Goal: Task Accomplishment & Management: Use online tool/utility

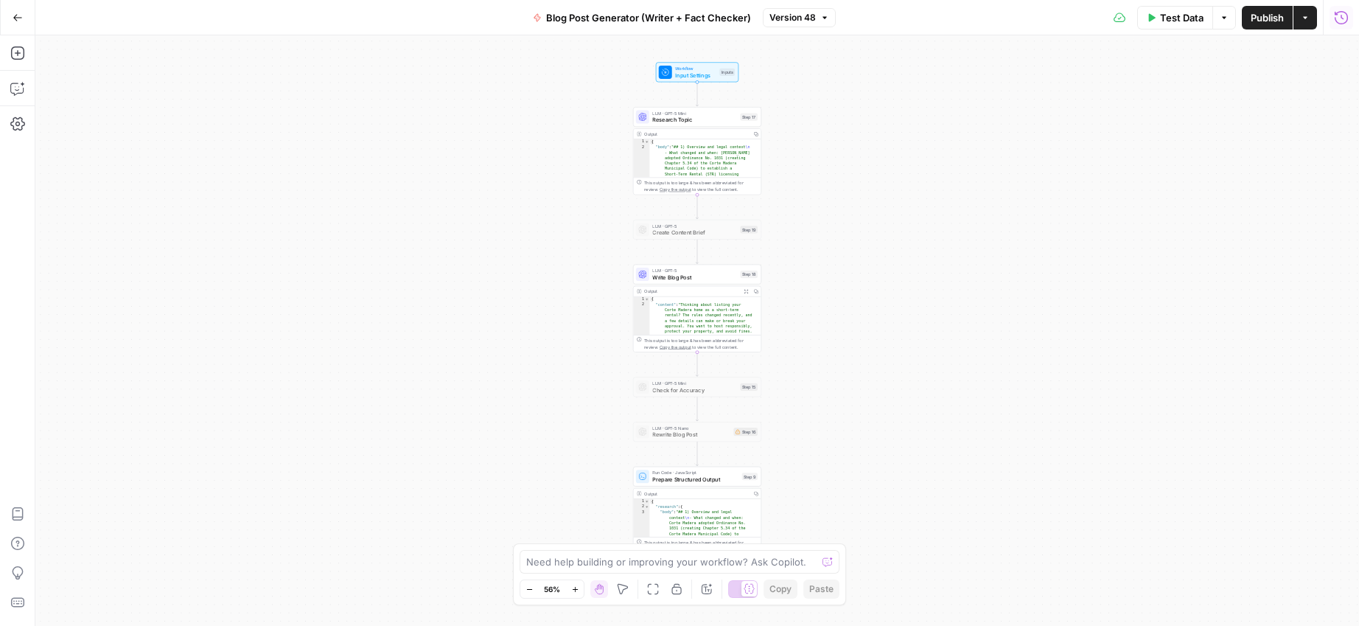
click at [1343, 19] on icon "button" at bounding box center [1341, 17] width 15 height 15
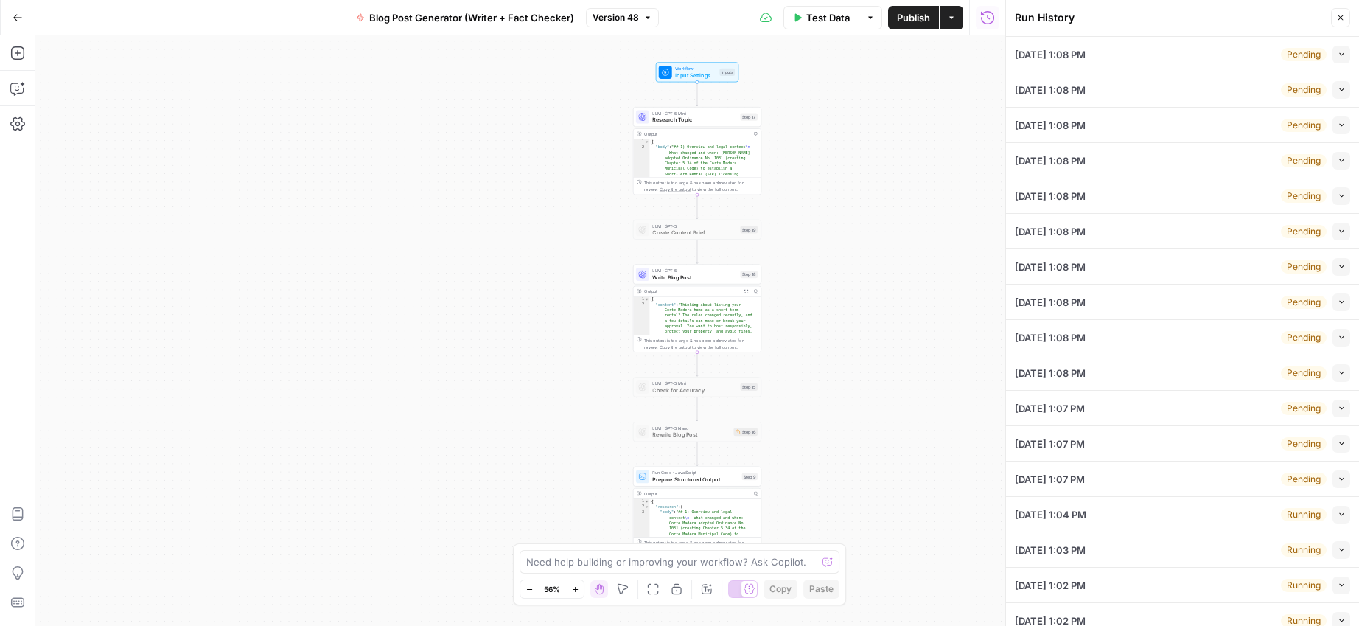
scroll to position [117, 0]
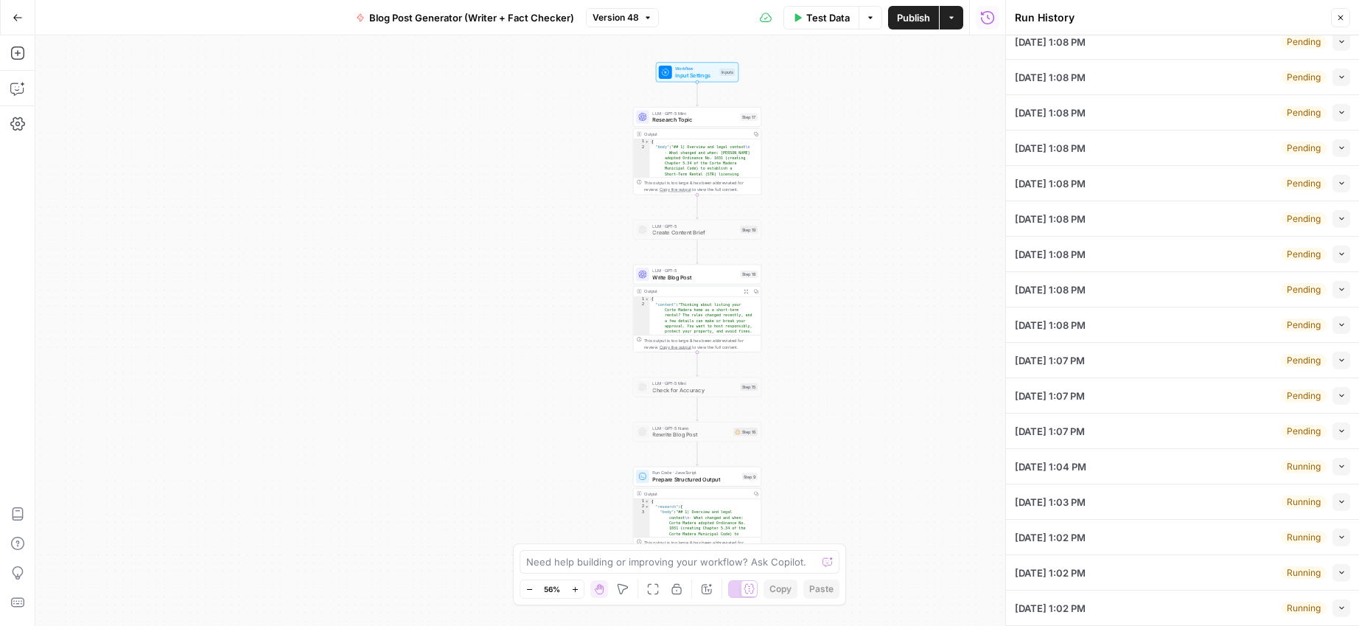
click at [1338, 14] on icon "button" at bounding box center [1340, 17] width 9 height 9
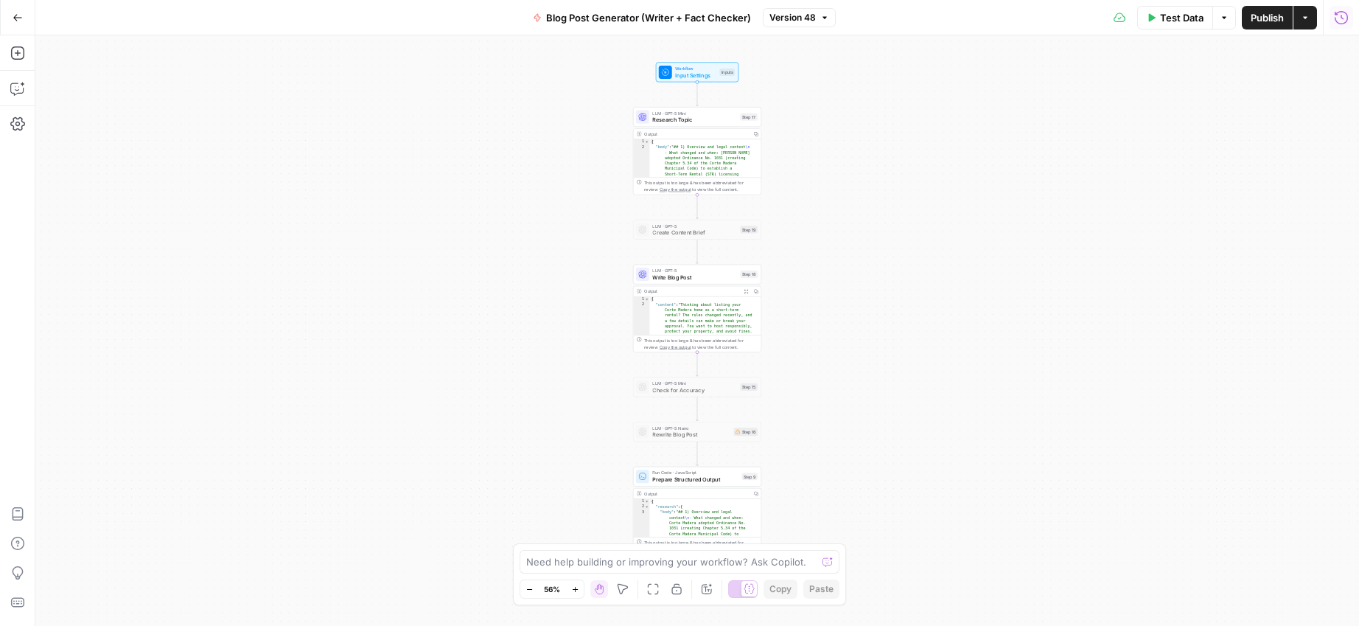
click at [1346, 20] on icon "button" at bounding box center [1341, 16] width 13 height 13
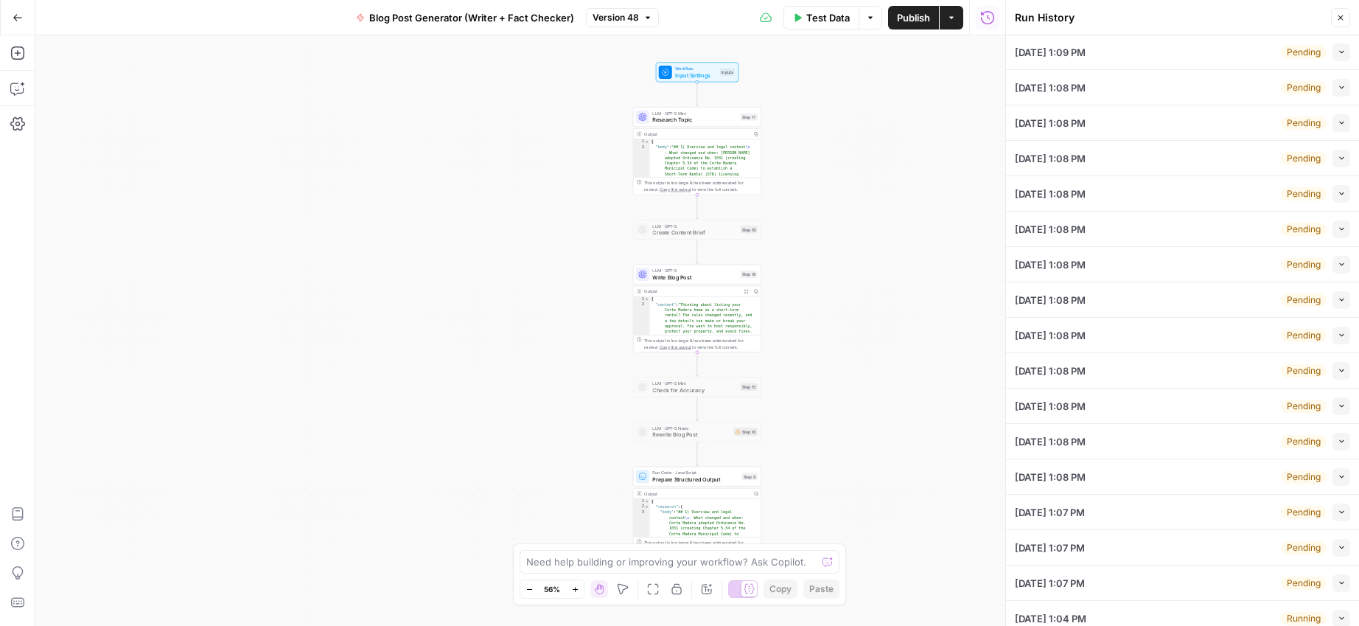
scroll to position [0, 0]
click at [1343, 16] on icon "button" at bounding box center [1340, 17] width 9 height 9
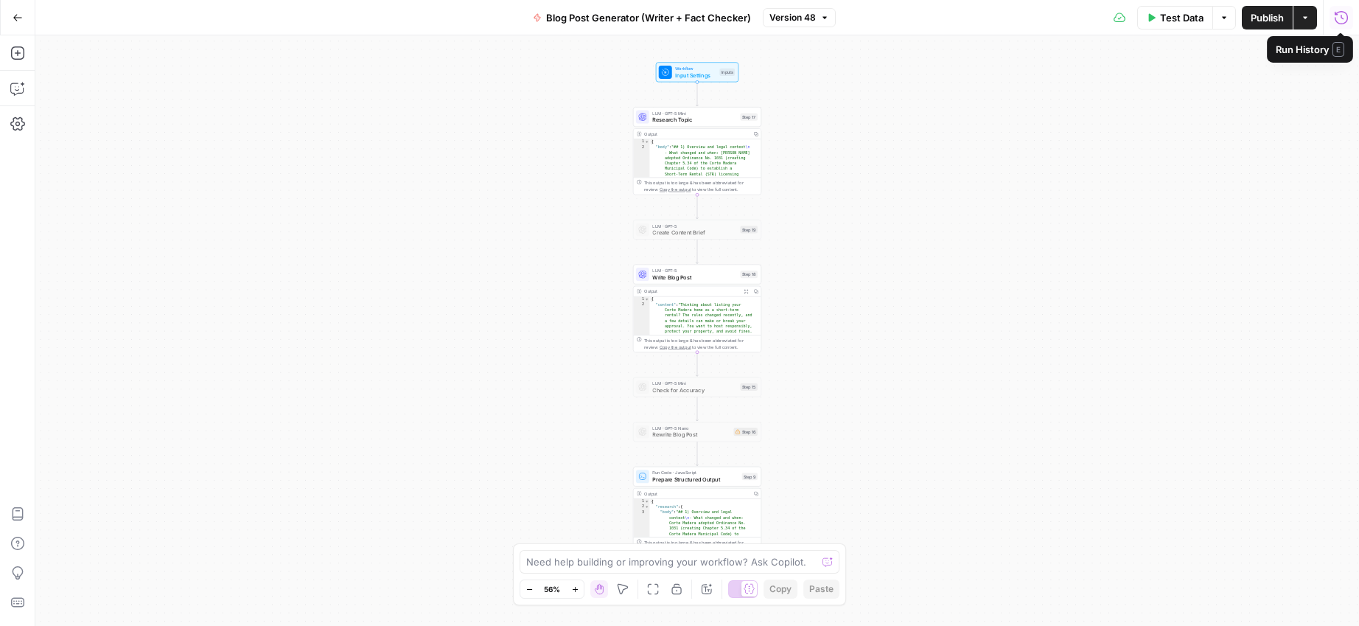
click at [1345, 18] on icon "button" at bounding box center [1341, 17] width 15 height 15
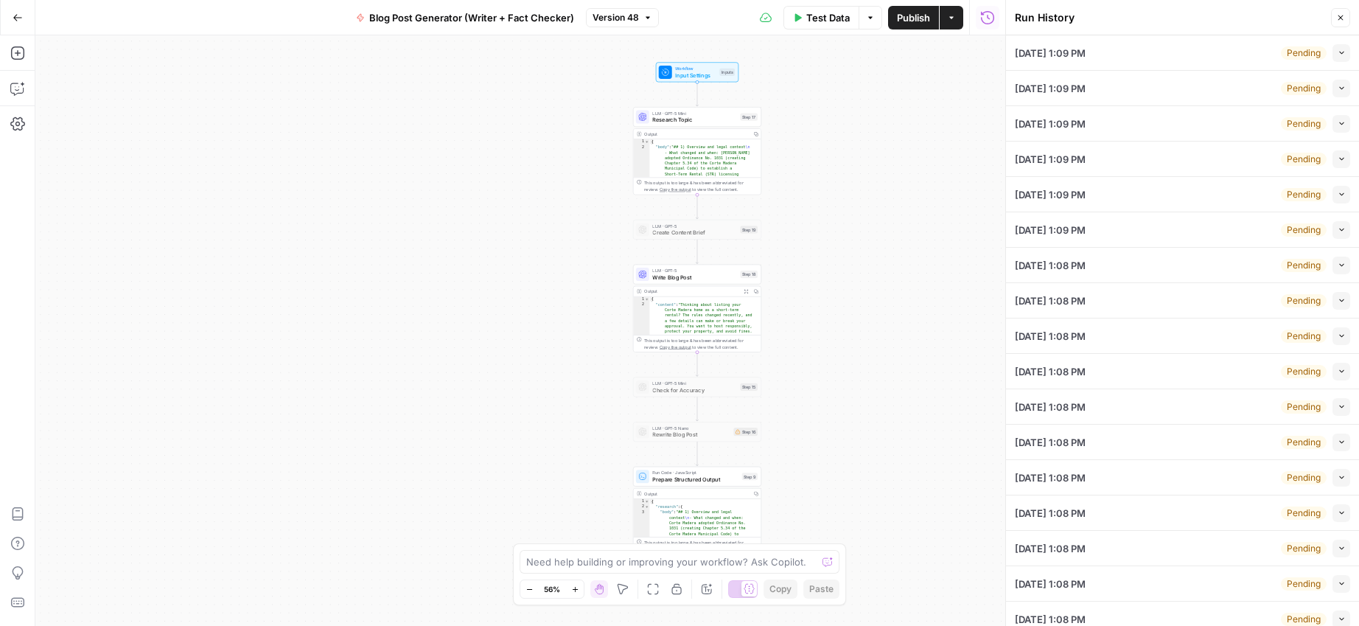
click at [1340, 22] on button "Close" at bounding box center [1340, 17] width 19 height 19
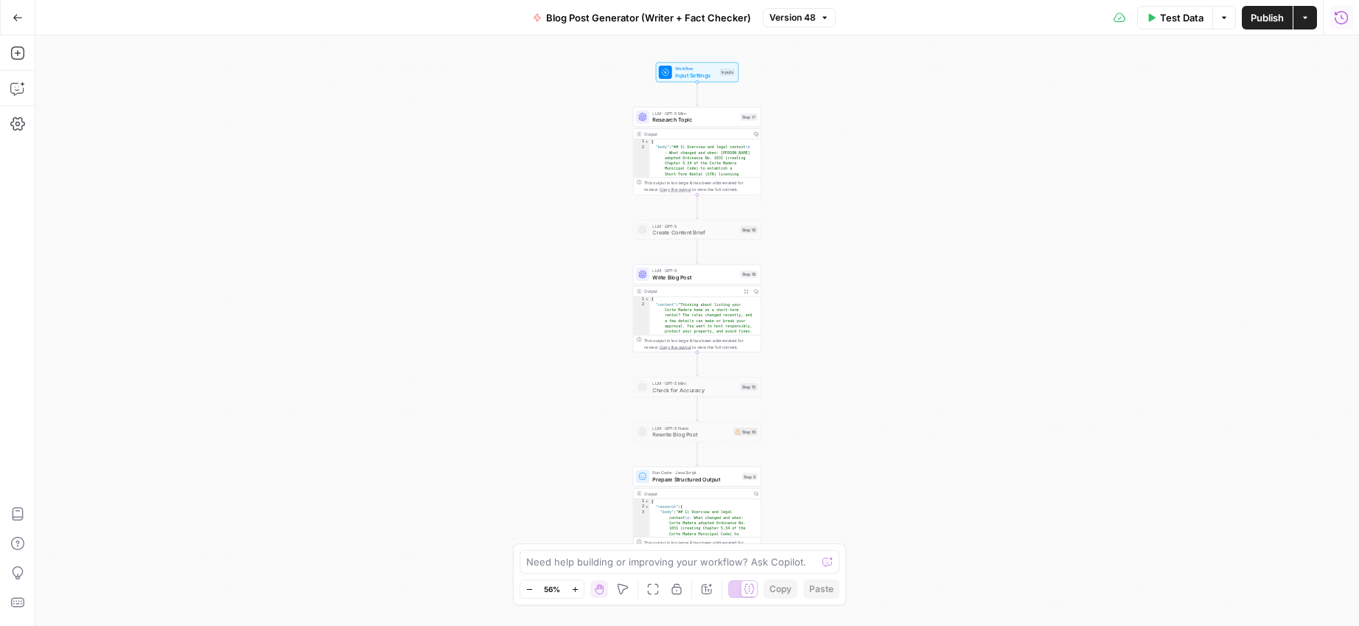
click at [1344, 20] on icon "button" at bounding box center [1341, 17] width 15 height 15
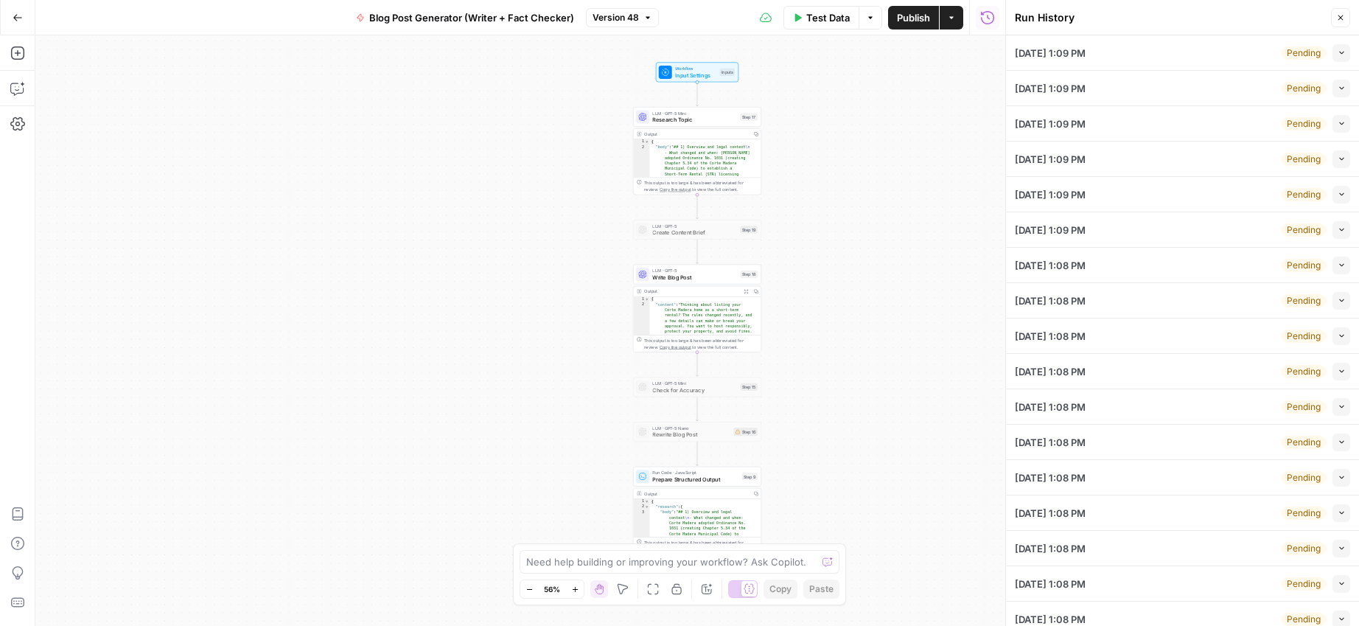
click at [1341, 18] on icon "button" at bounding box center [1340, 17] width 9 height 9
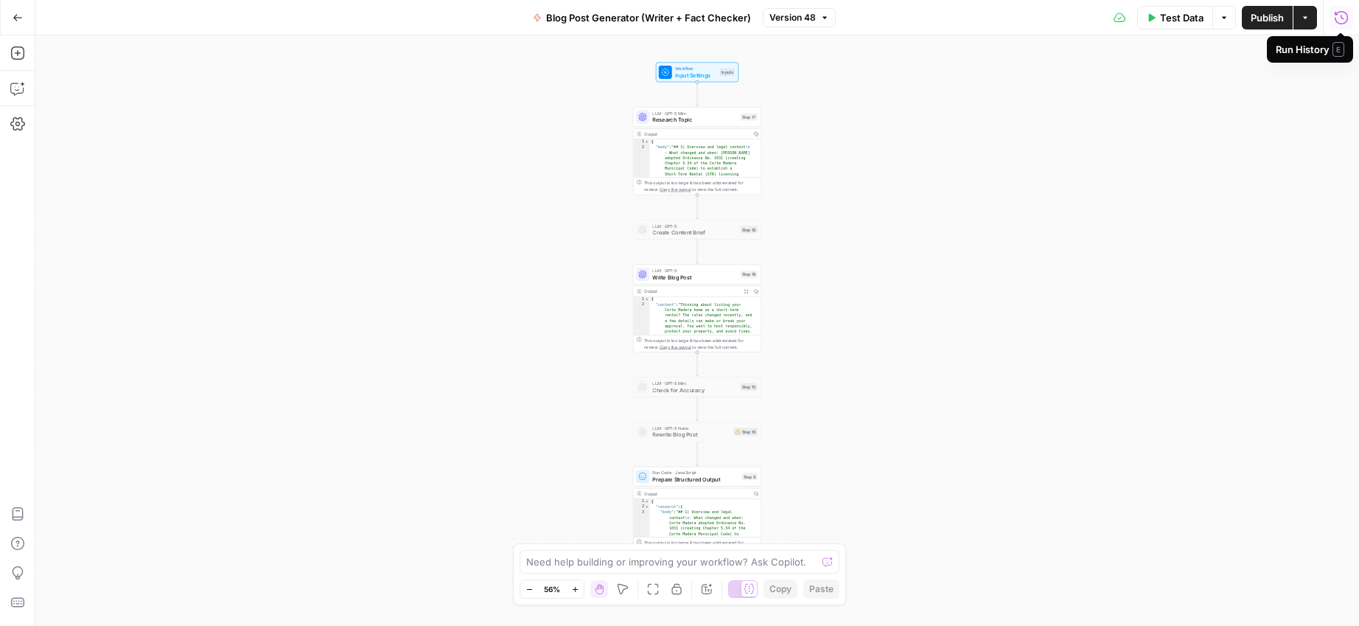
click at [1343, 20] on icon "button" at bounding box center [1341, 17] width 15 height 15
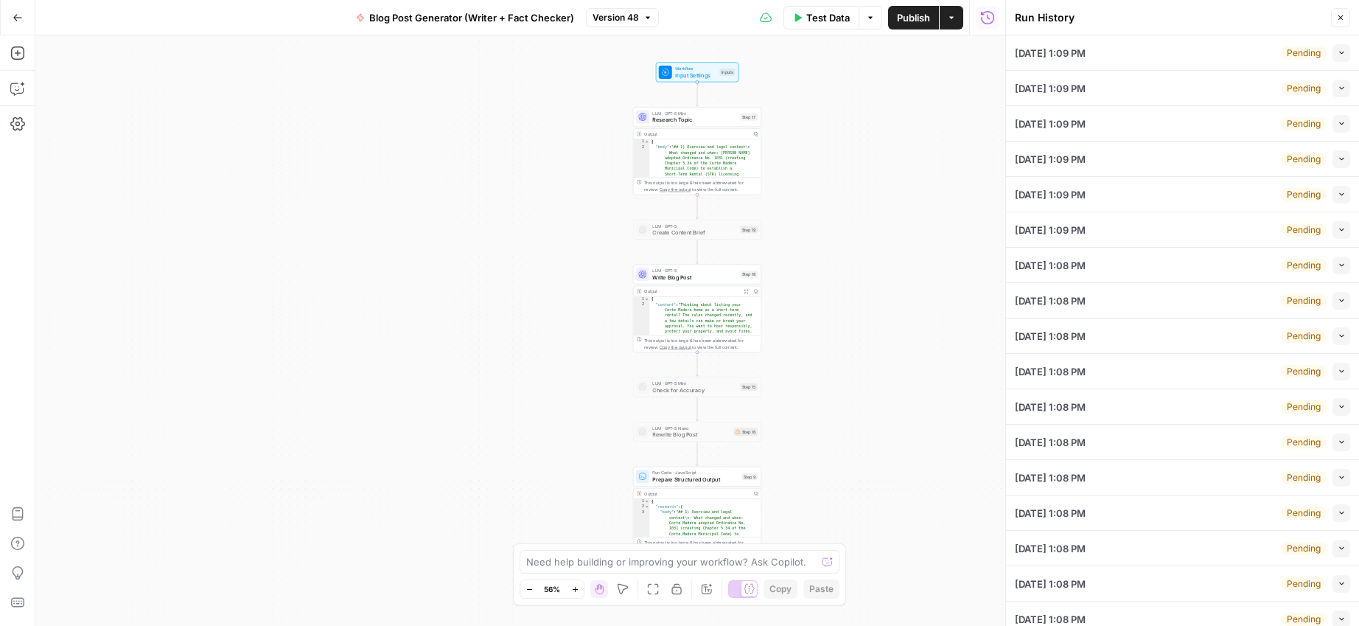
scroll to position [117, 0]
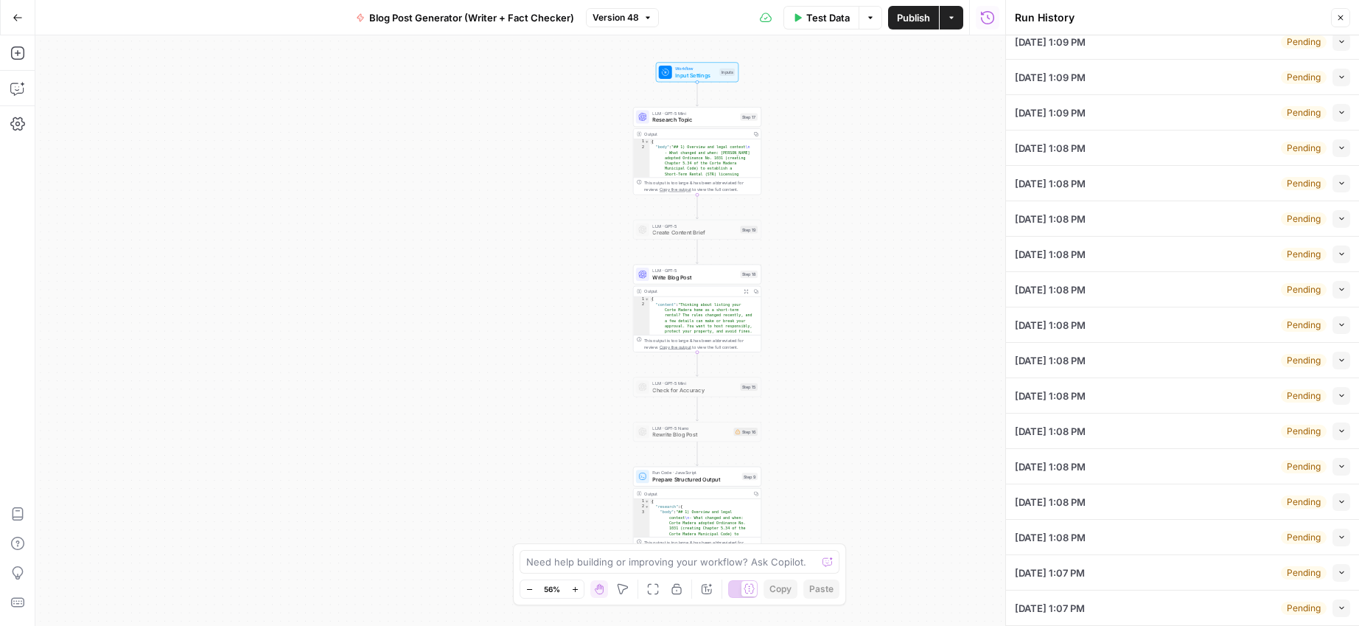
click at [1158, 433] on div "[DATE] 1:08 PM Pending Collapse" at bounding box center [1182, 430] width 335 height 35
click at [1332, 430] on button "Collapse" at bounding box center [1341, 431] width 18 height 18
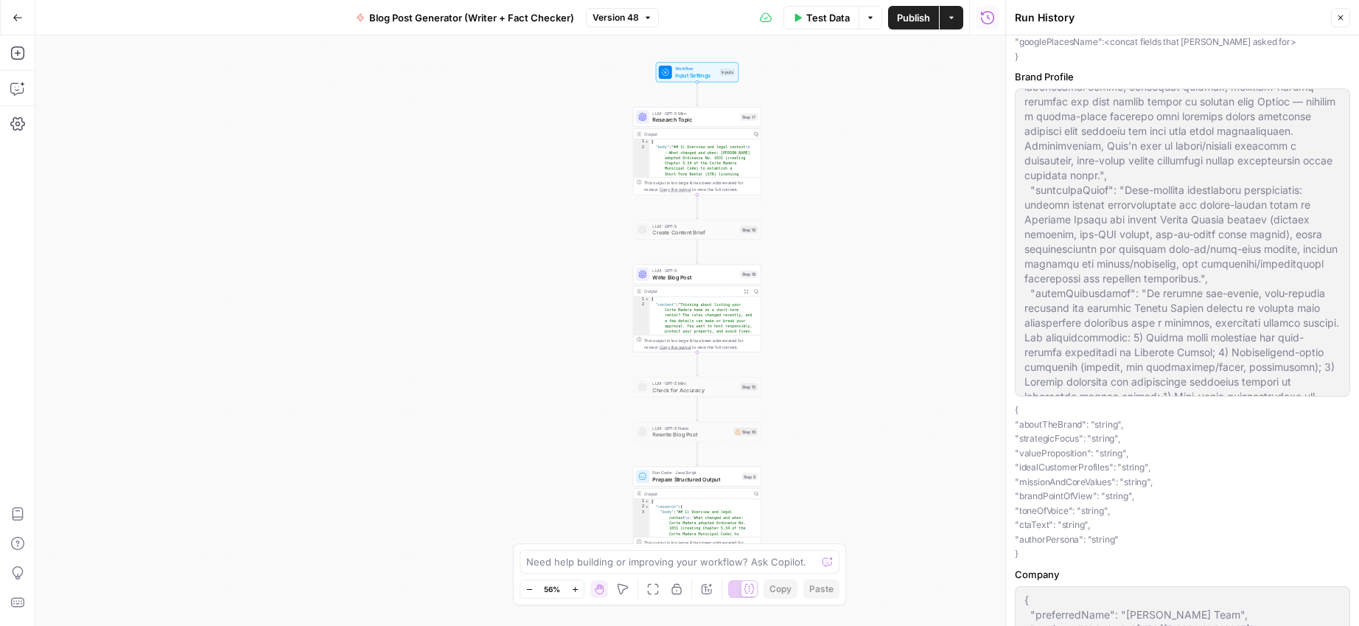
scroll to position [1112, 0]
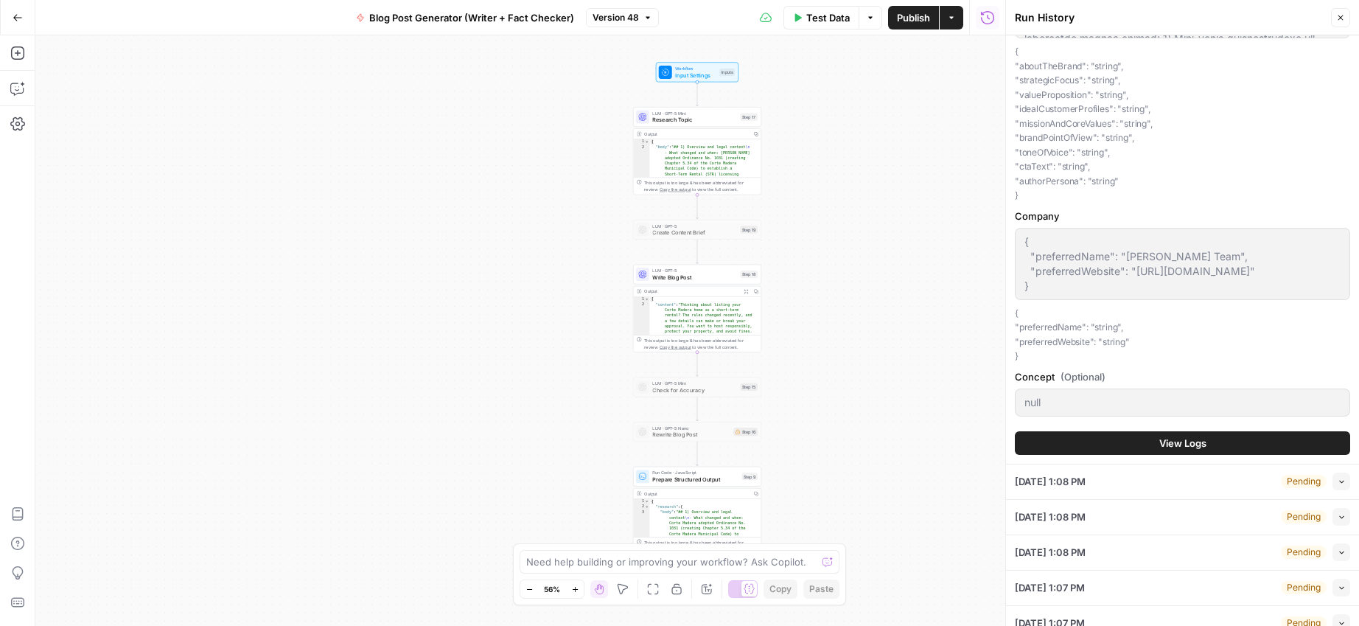
click at [1345, 13] on button "Close" at bounding box center [1340, 17] width 19 height 19
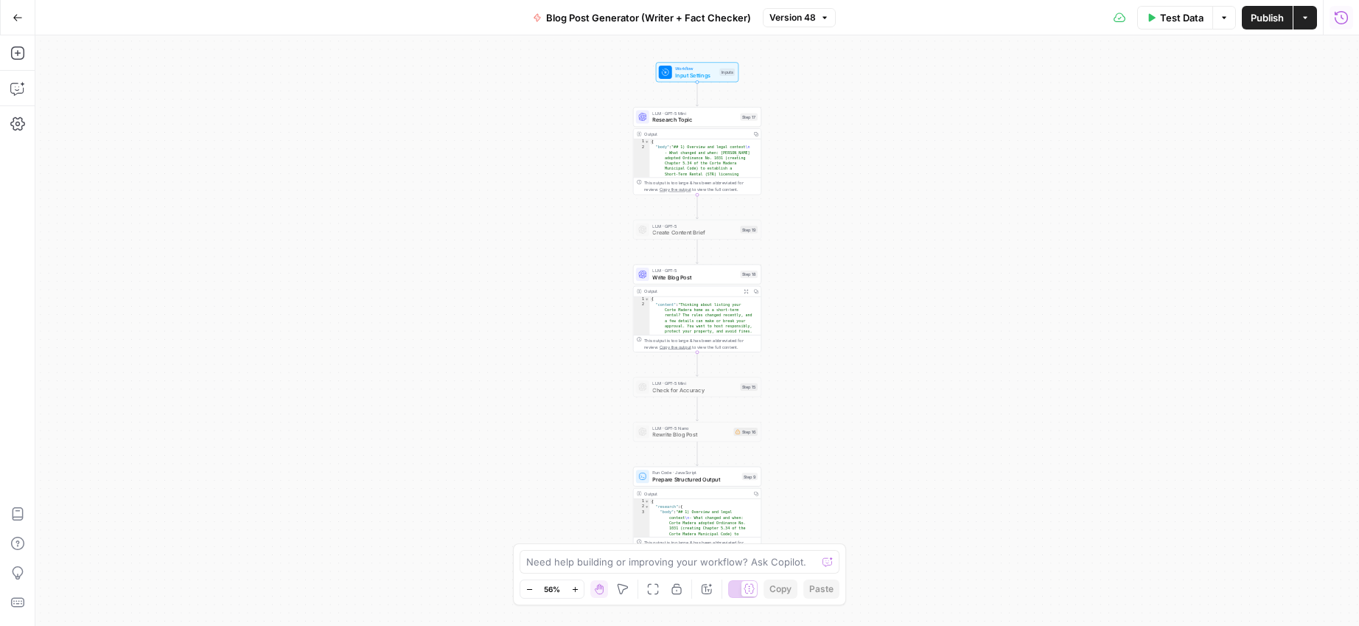
click at [1341, 20] on icon "button" at bounding box center [1341, 17] width 15 height 15
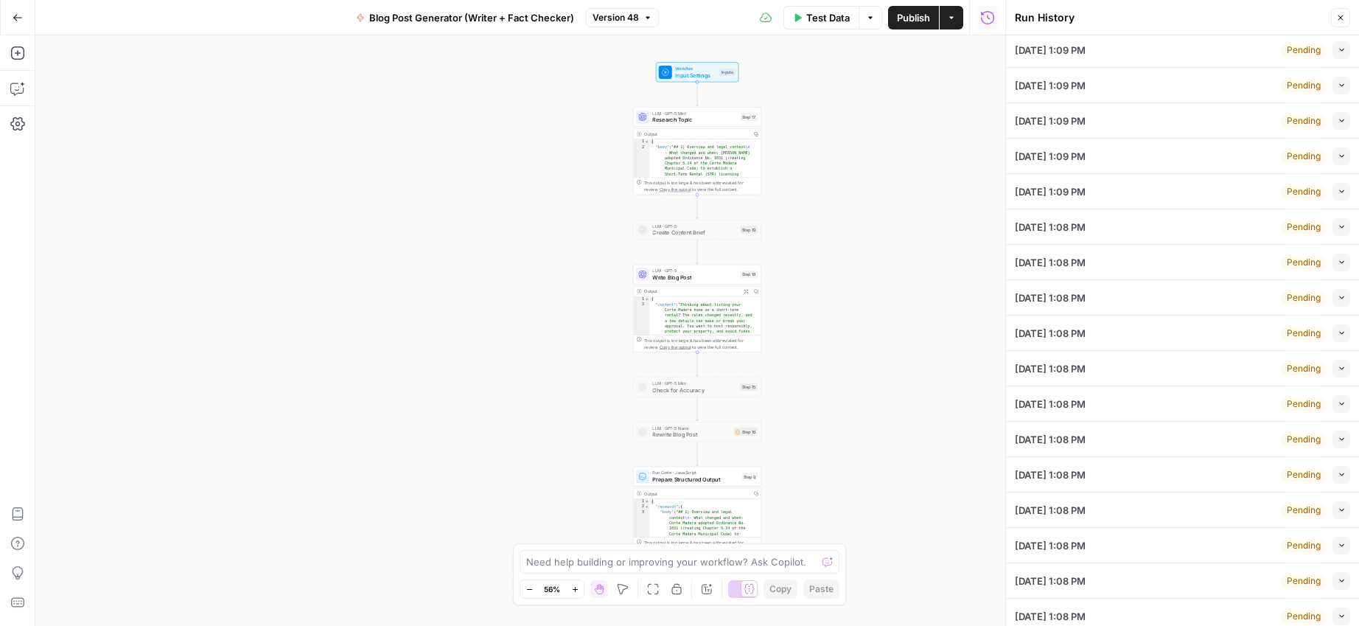
scroll to position [0, 0]
click at [1337, 19] on icon "button" at bounding box center [1340, 17] width 9 height 9
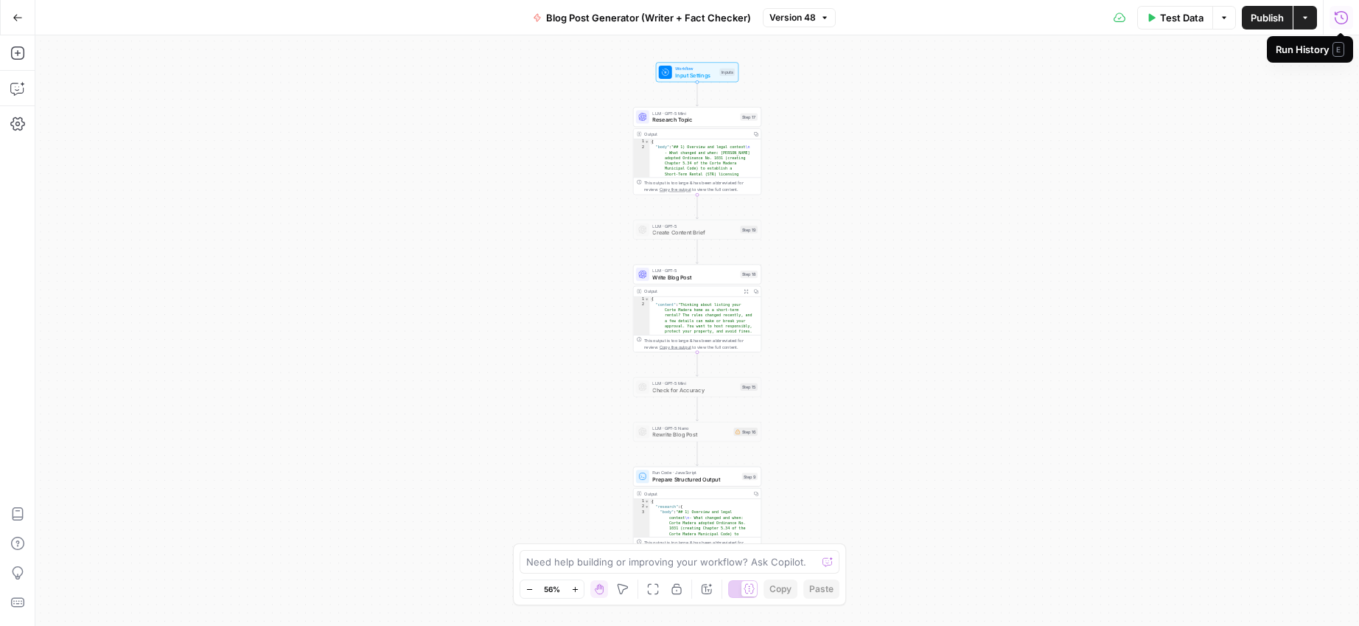
click at [1343, 18] on icon "button" at bounding box center [1341, 17] width 15 height 15
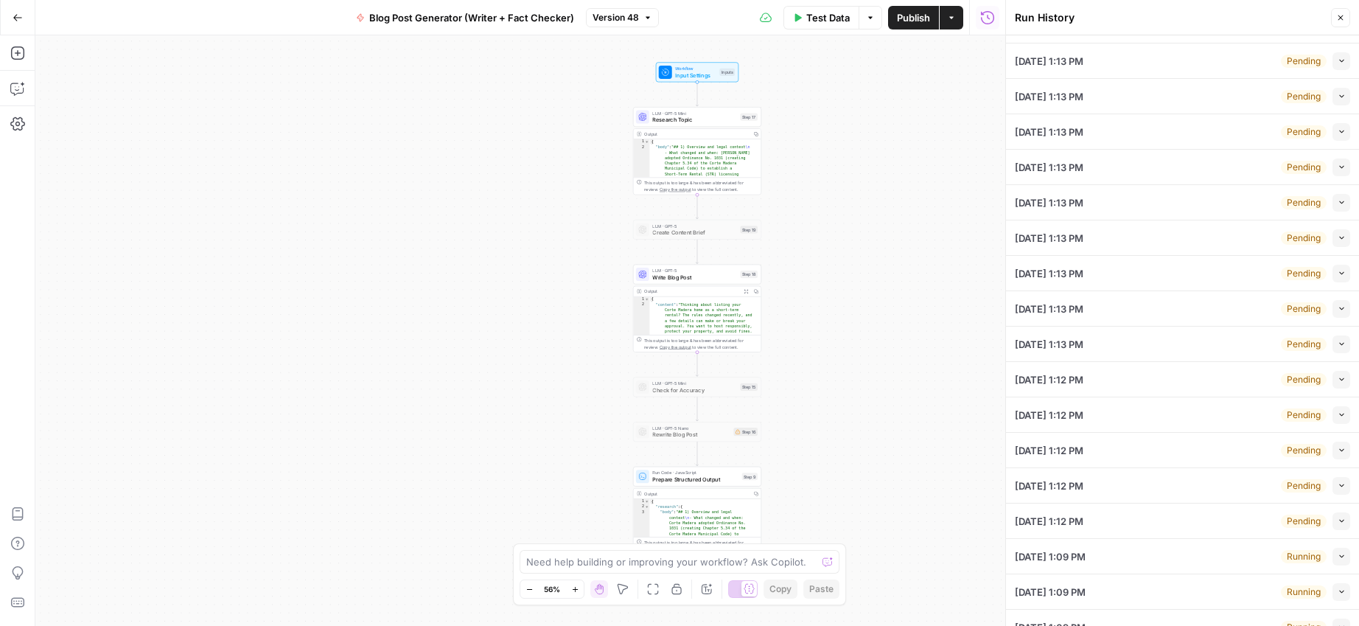
scroll to position [117, 0]
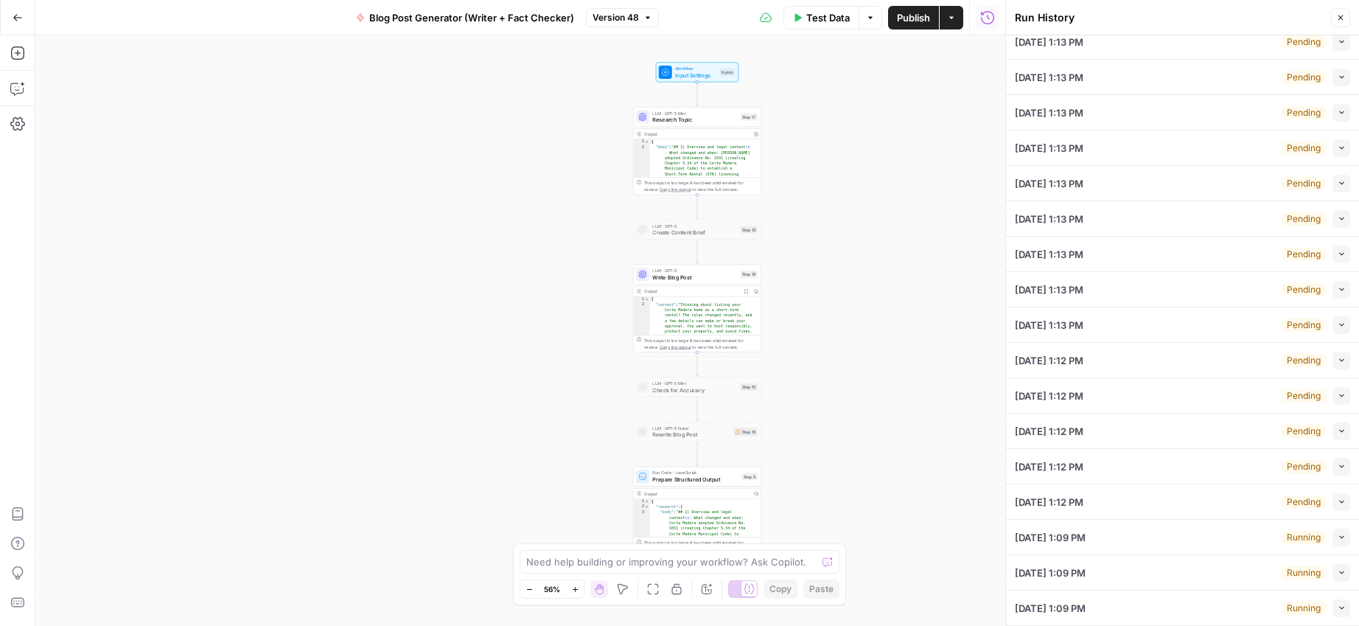
click at [1343, 14] on icon "button" at bounding box center [1340, 17] width 9 height 9
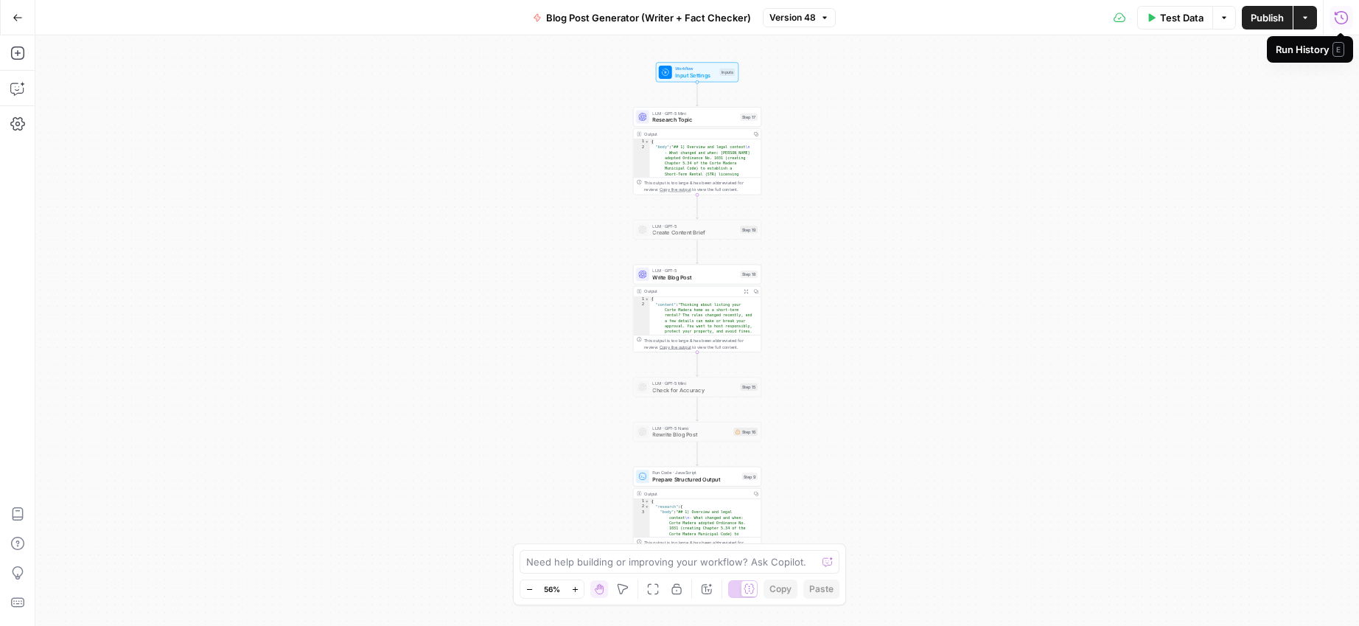
click at [1340, 17] on icon "button" at bounding box center [1341, 16] width 13 height 13
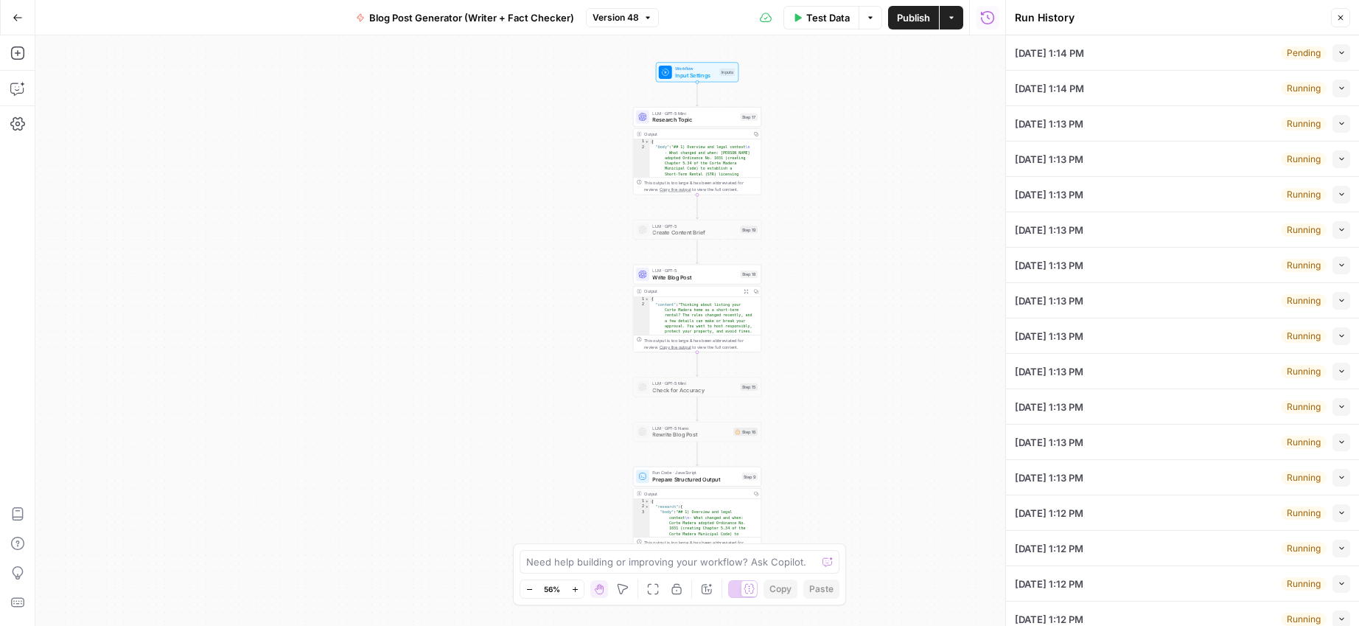
scroll to position [0, 0]
click at [1344, 15] on icon "button" at bounding box center [1340, 17] width 9 height 9
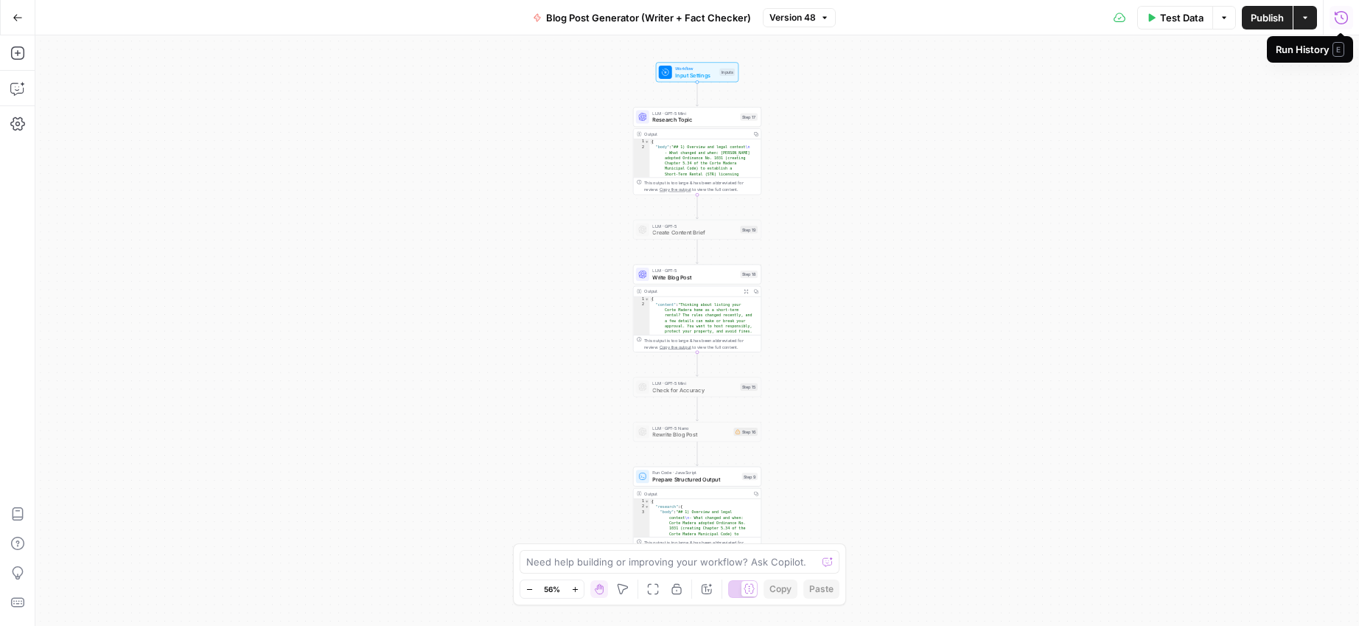
click at [1343, 18] on icon "button" at bounding box center [1341, 17] width 15 height 15
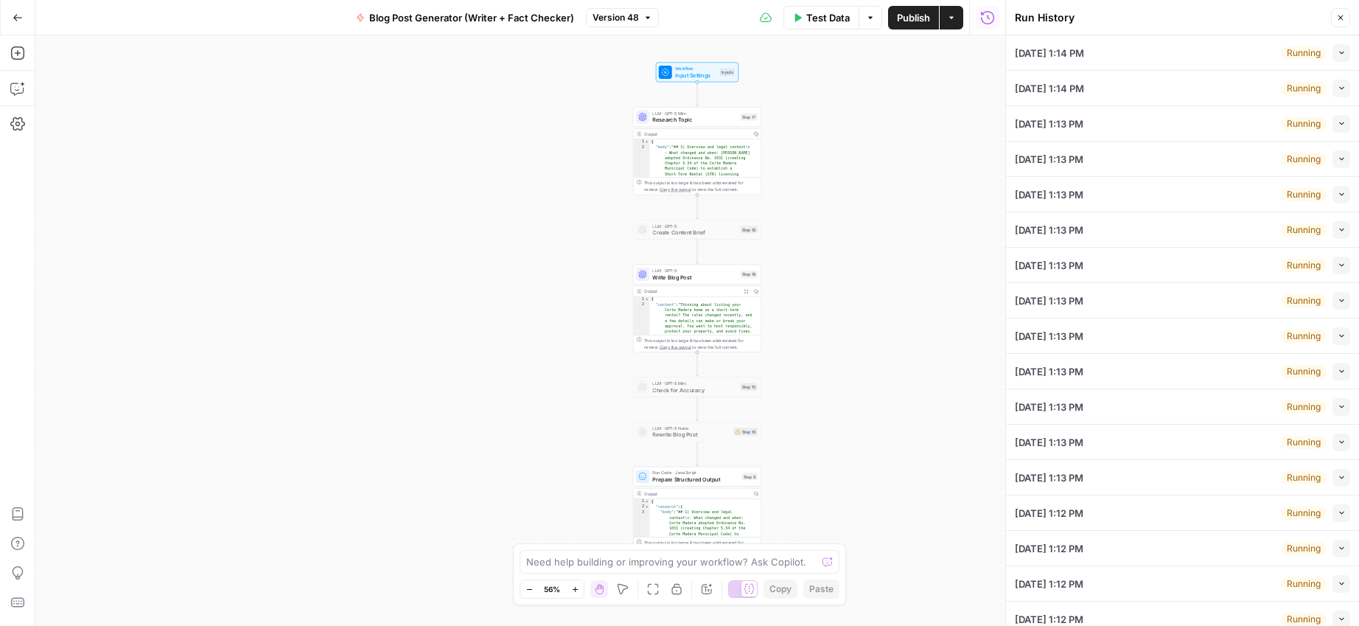
click at [1338, 20] on icon "button" at bounding box center [1340, 17] width 9 height 9
